Goal: Check status

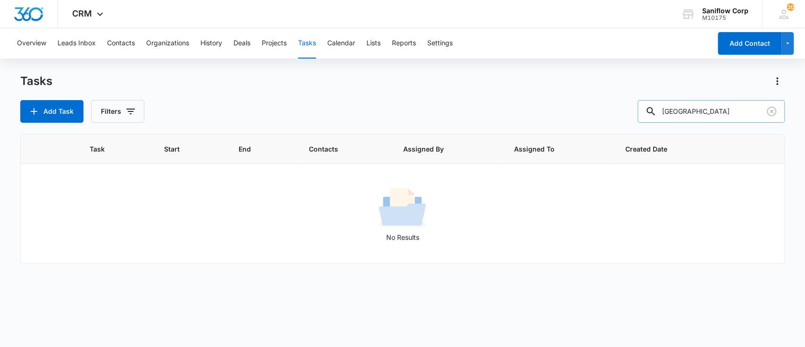
click at [683, 112] on input "[GEOGRAPHIC_DATA]" at bounding box center [710, 111] width 147 height 23
type input "([GEOGRAPHIC_DATA])"
click at [107, 116] on button "Filters" at bounding box center [117, 111] width 53 height 23
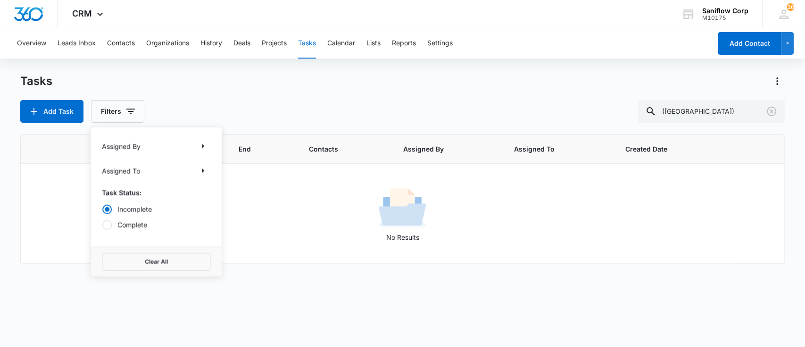
click at [142, 221] on label "Complete" at bounding box center [156, 224] width 108 height 10
click at [102, 224] on input "Complete" at bounding box center [102, 224] width 0 height 0
radio input "false"
radio input "true"
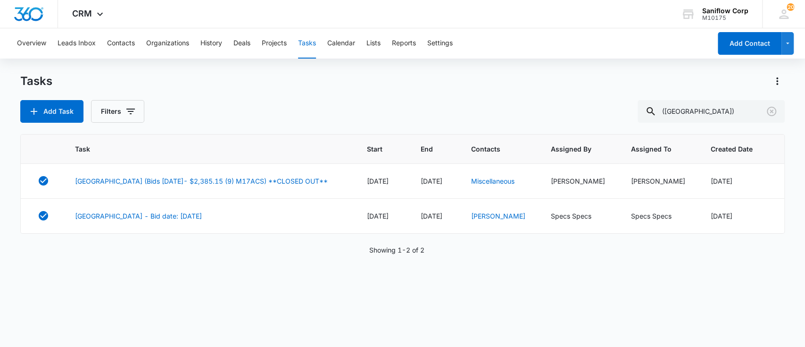
click at [307, 274] on div "Task Start End Contacts Assigned By Assigned To Created Date [GEOGRAPHIC_DATA] …" at bounding box center [402, 234] width 765 height 200
click at [289, 182] on link "[GEOGRAPHIC_DATA] (Bids [DATE]- $2,385.15 (9) M17ACS) **CLOSED OUT**" at bounding box center [201, 181] width 253 height 10
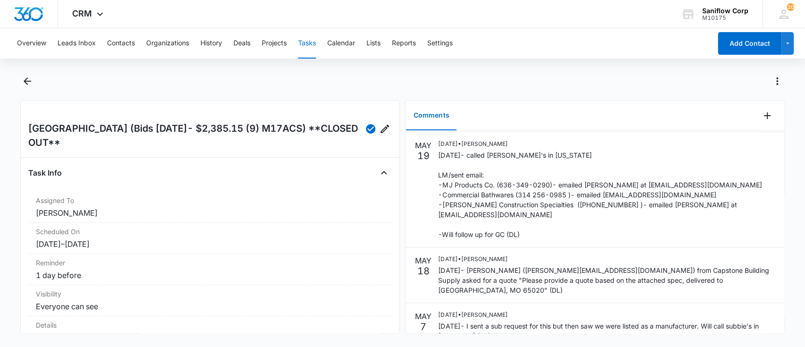
scroll to position [264, 0]
click at [24, 77] on icon "Back" at bounding box center [27, 80] width 11 height 11
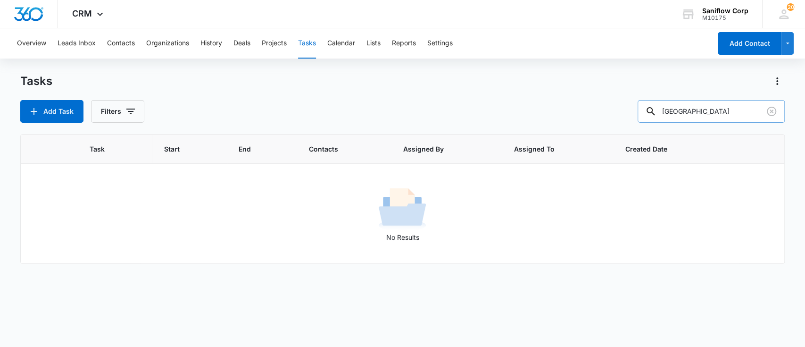
click at [714, 116] on input "camden" at bounding box center [710, 111] width 147 height 23
drag, startPoint x: 710, startPoint y: 115, endPoint x: 521, endPoint y: 99, distance: 189.2
click at [521, 99] on div "Tasks Add Task Filters camden" at bounding box center [402, 98] width 765 height 49
type input "([GEOGRAPHIC_DATA])"
click at [116, 124] on div "Tasks Add Task Filters (WA) Task Start End Contacts Assigned By Assigned To Cre…" at bounding box center [402, 210] width 765 height 272
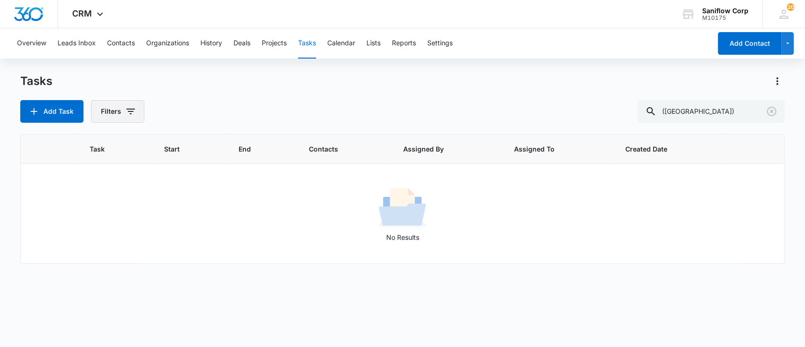
click at [116, 114] on button "Filters" at bounding box center [117, 111] width 53 height 23
click at [144, 226] on label "Complete" at bounding box center [156, 224] width 108 height 10
click at [102, 224] on input "Complete" at bounding box center [102, 224] width 0 height 0
radio input "false"
radio input "true"
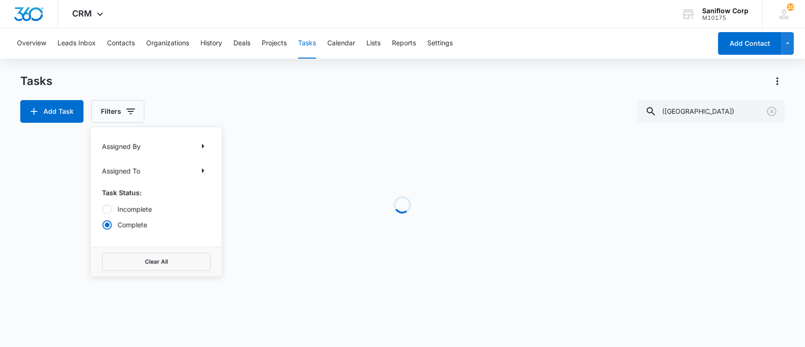
click at [287, 99] on div "Tasks Add Task Filters Assigned By Assigned To Task Status: Incomplete Complete…" at bounding box center [402, 98] width 765 height 49
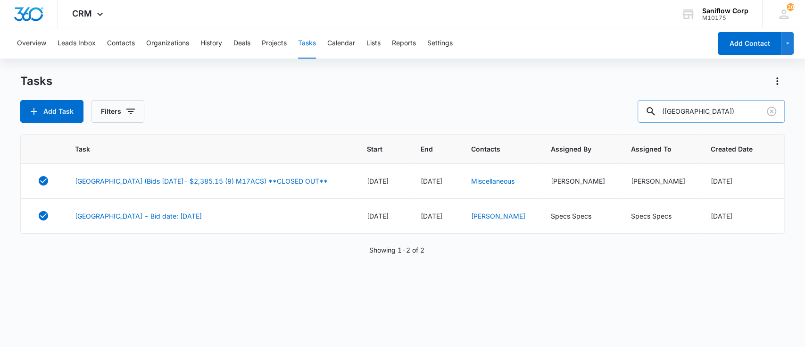
click at [710, 109] on input "([GEOGRAPHIC_DATA])" at bounding box center [710, 111] width 147 height 23
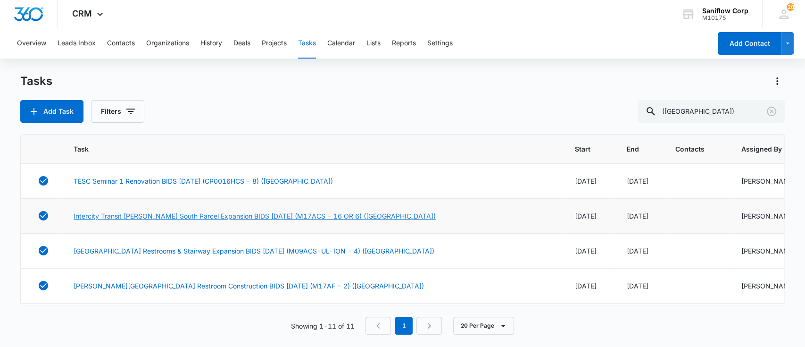
click at [258, 221] on link "Intercity Transit Pattison South Parcel Expansion BIDS 1/28/25 (M17ACS - 16 OR …" at bounding box center [255, 216] width 362 height 10
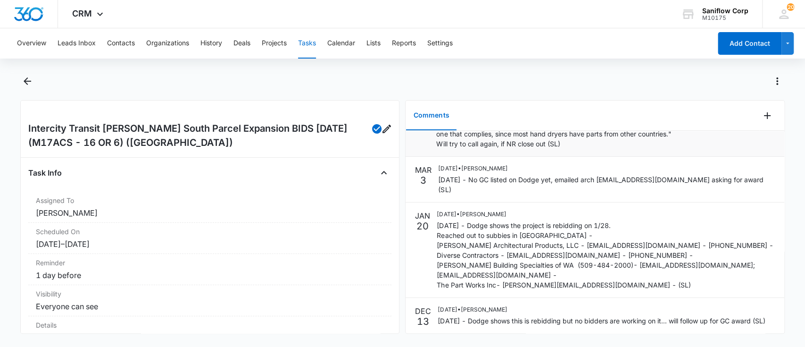
scroll to position [116, 0]
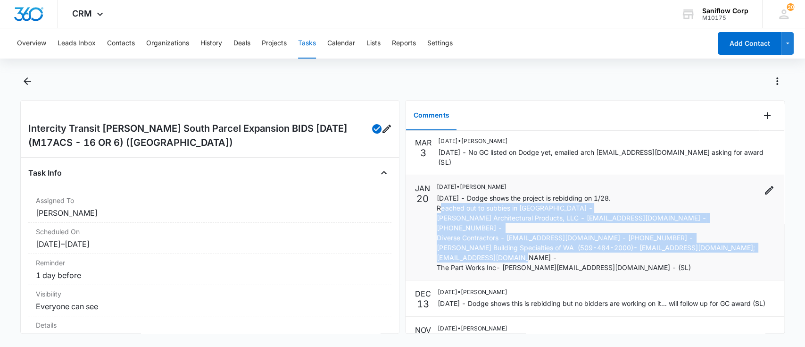
drag, startPoint x: 437, startPoint y: 199, endPoint x: 682, endPoint y: 249, distance: 250.1
click at [682, 249] on p "[DATE] - Dodge shows the project is rebidding on 1/28. Reached out to subbies i…" at bounding box center [596, 232] width 319 height 79
copy p "Reached out to subbies in [GEOGRAPHIC_DATA] - [PERSON_NAME] Architectural Produ…"
